Goal: Use online tool/utility: Utilize a website feature to perform a specific function

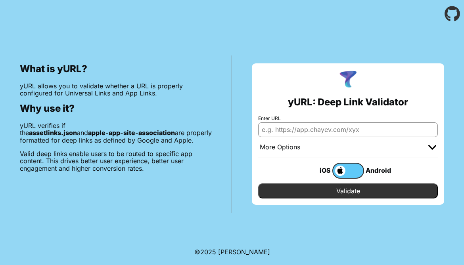
click at [301, 132] on input "Enter URL" at bounding box center [348, 130] width 180 height 14
paste input "[URL][DOMAIN_NAME]"
type input "[URL][DOMAIN_NAME]"
click at [348, 191] on input "Validate" at bounding box center [348, 191] width 180 height 15
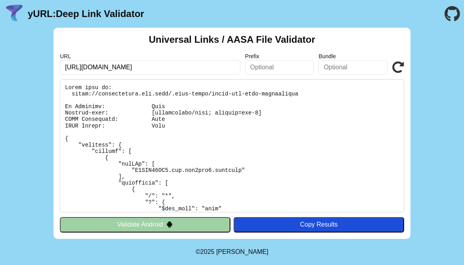
drag, startPoint x: 183, startPoint y: 69, endPoint x: 56, endPoint y: 63, distance: 127.9
click at [56, 63] on div "Universal Links / AASA File Validator URL [URL][DOMAIN_NAME] Prefix Bundle Vali…" at bounding box center [232, 133] width 357 height 211
